Goal: Task Accomplishment & Management: Use online tool/utility

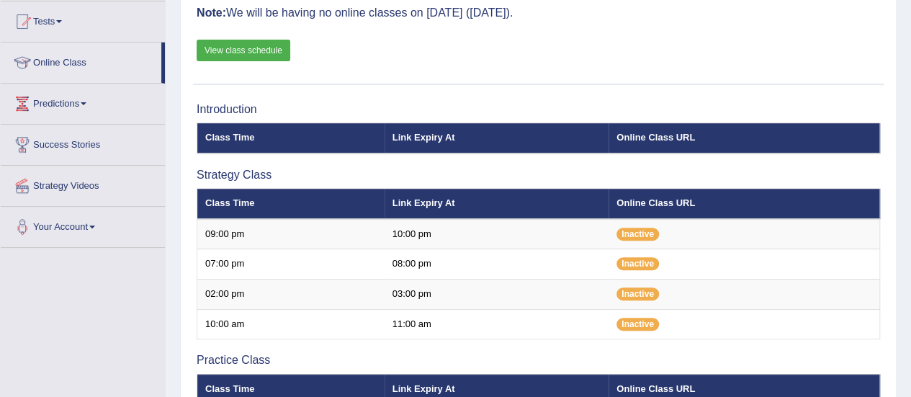
scroll to position [153, 0]
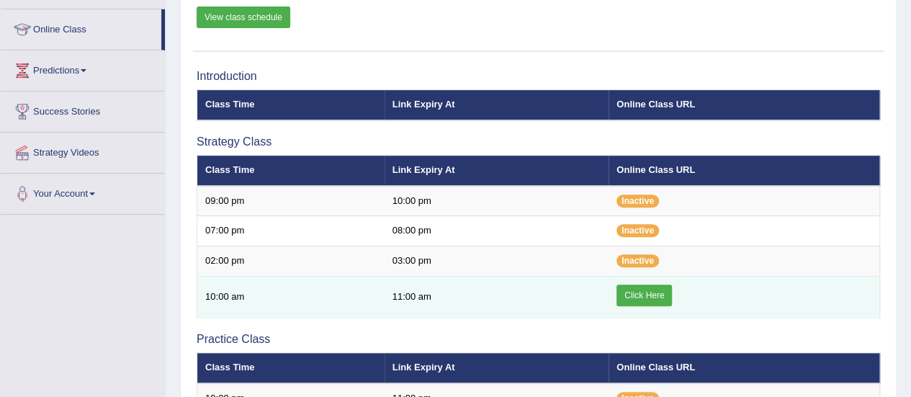
click at [652, 303] on td "Click Here" at bounding box center [744, 297] width 271 height 42
click at [644, 292] on link "Click Here" at bounding box center [644, 296] width 55 height 22
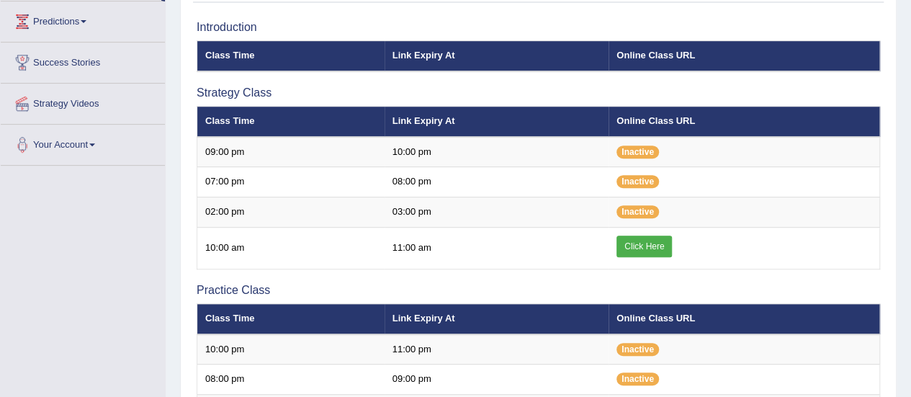
scroll to position [235, 0]
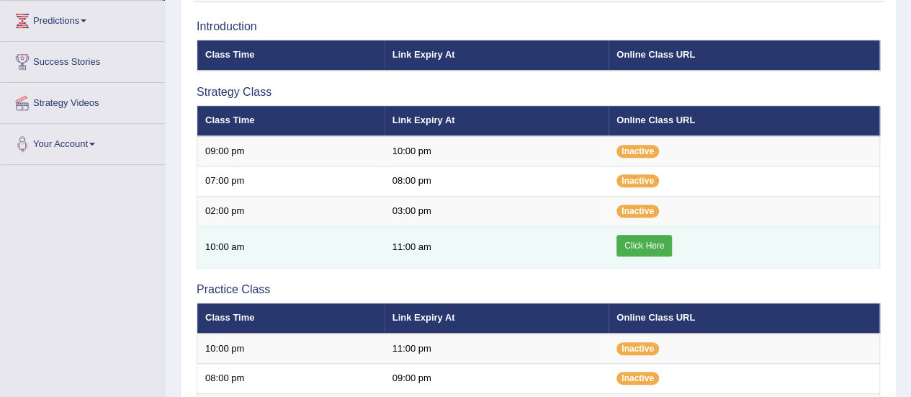
click at [648, 249] on link "Click Here" at bounding box center [644, 246] width 55 height 22
